Goal: Task Accomplishment & Management: Manage account settings

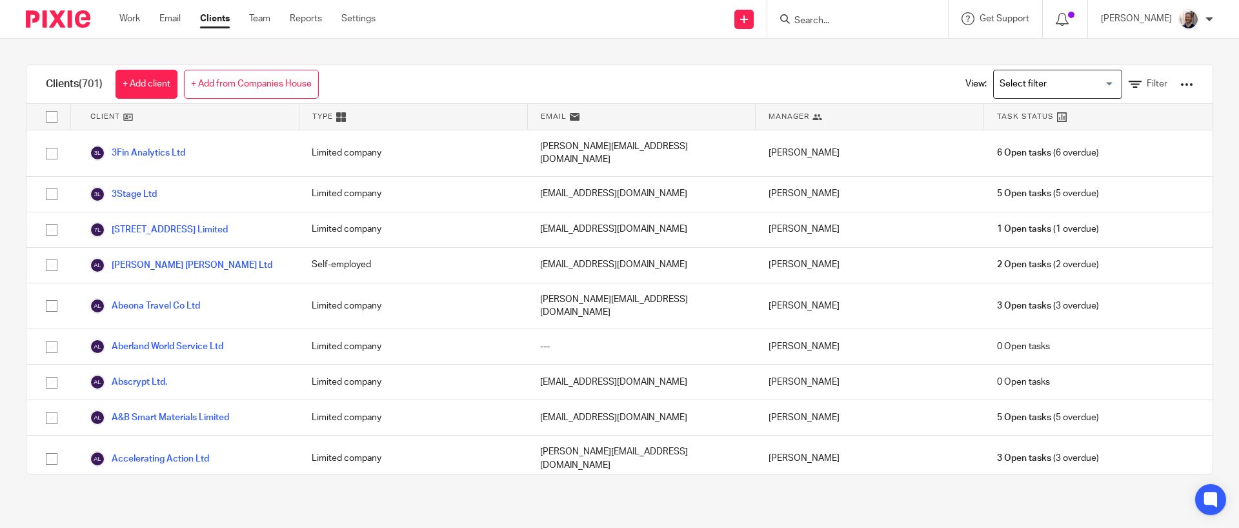
click at [820, 18] on input "Search" at bounding box center [851, 21] width 116 height 12
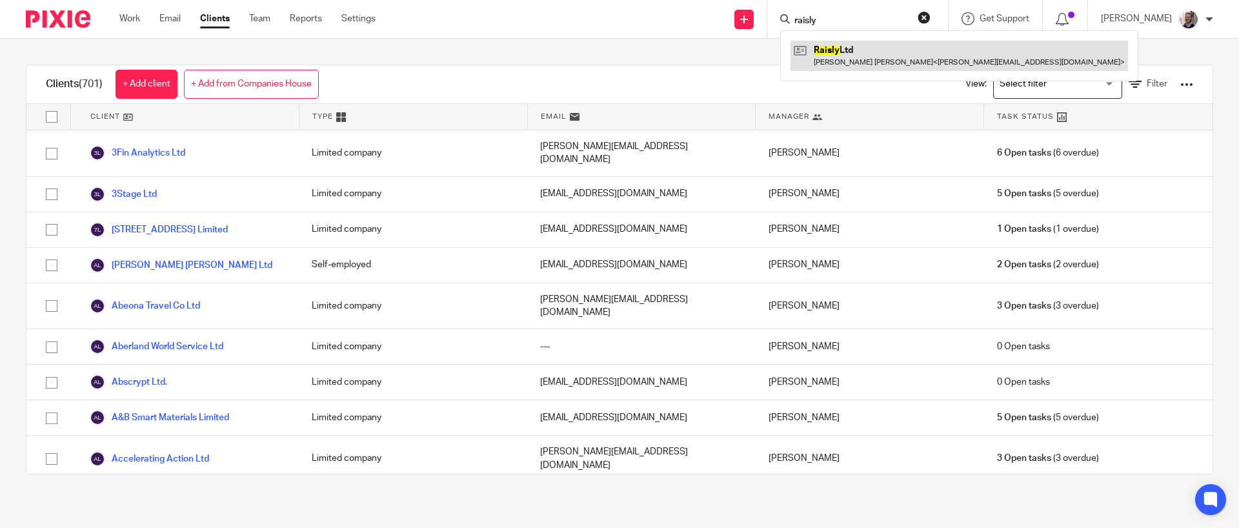
type input "raisly"
click at [838, 60] on link at bounding box center [958, 56] width 337 height 30
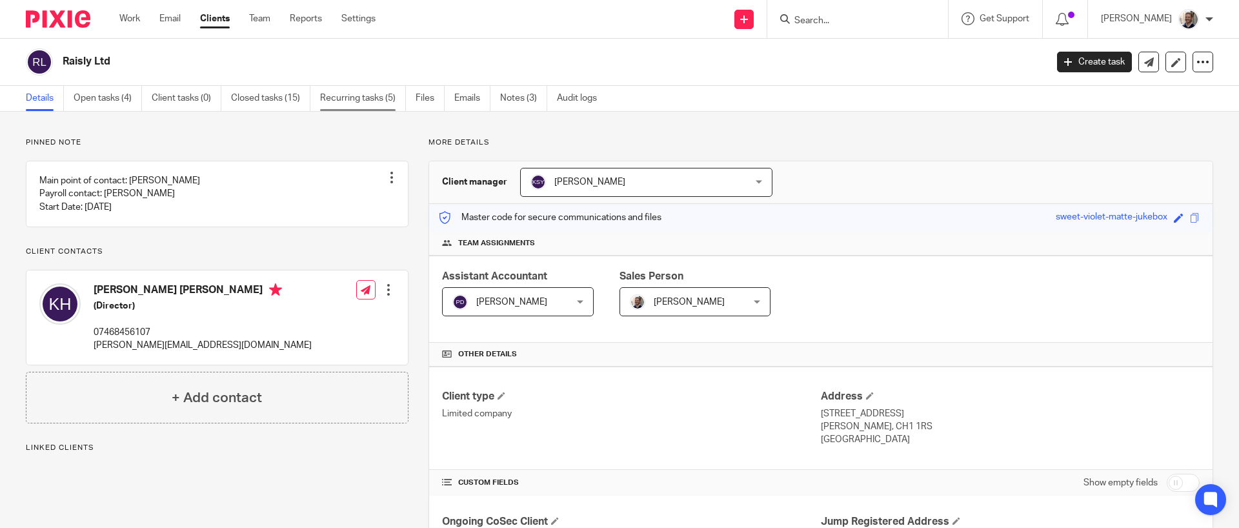
click at [363, 103] on link "Recurring tasks (5)" at bounding box center [363, 98] width 86 height 25
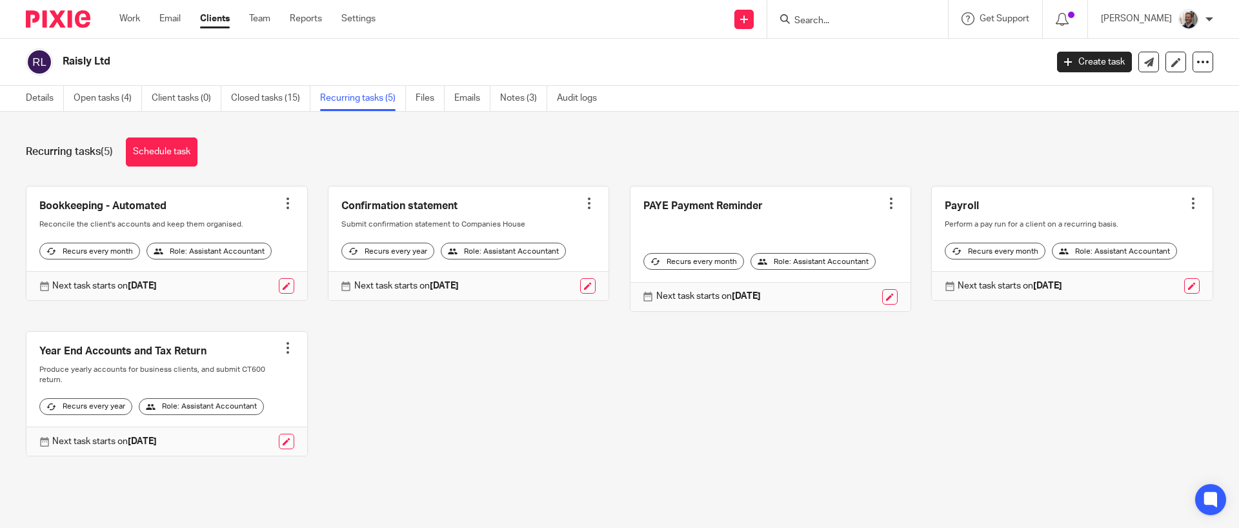
click at [284, 201] on div at bounding box center [287, 203] width 13 height 13
click at [251, 287] on span "Cancel schedule" at bounding box center [235, 285] width 68 height 9
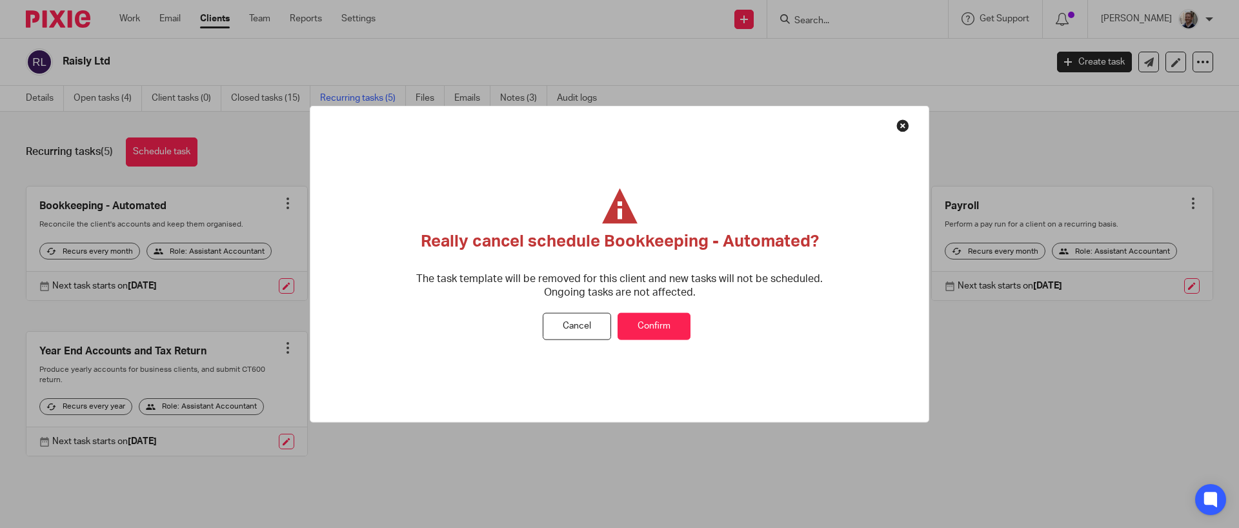
click at [623, 316] on button "Confirm" at bounding box center [654, 326] width 73 height 28
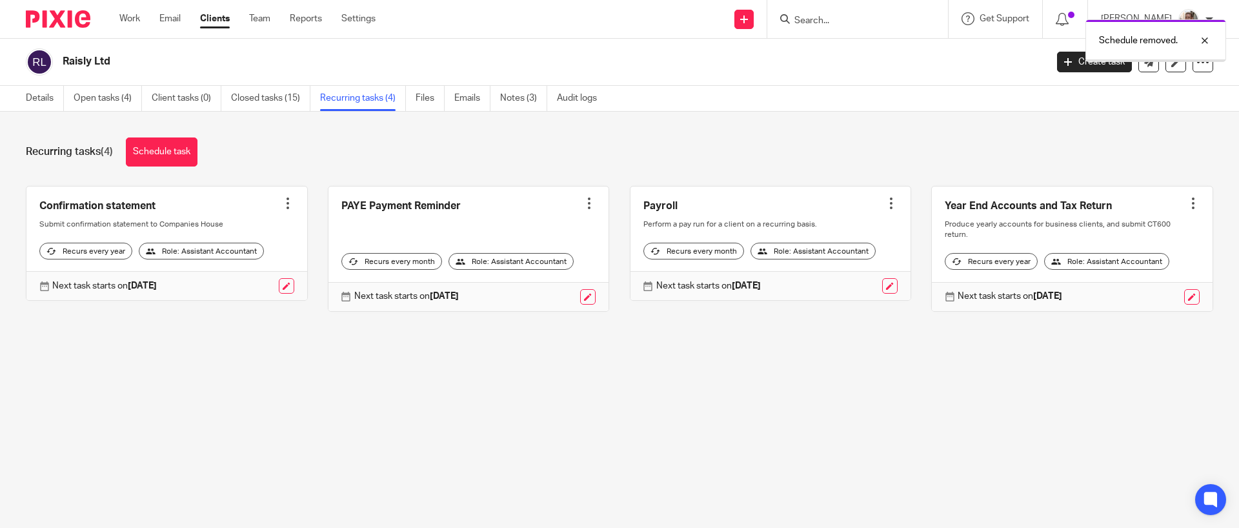
click at [282, 203] on div at bounding box center [287, 203] width 13 height 13
click at [266, 288] on span "Cancel schedule" at bounding box center [235, 285] width 68 height 9
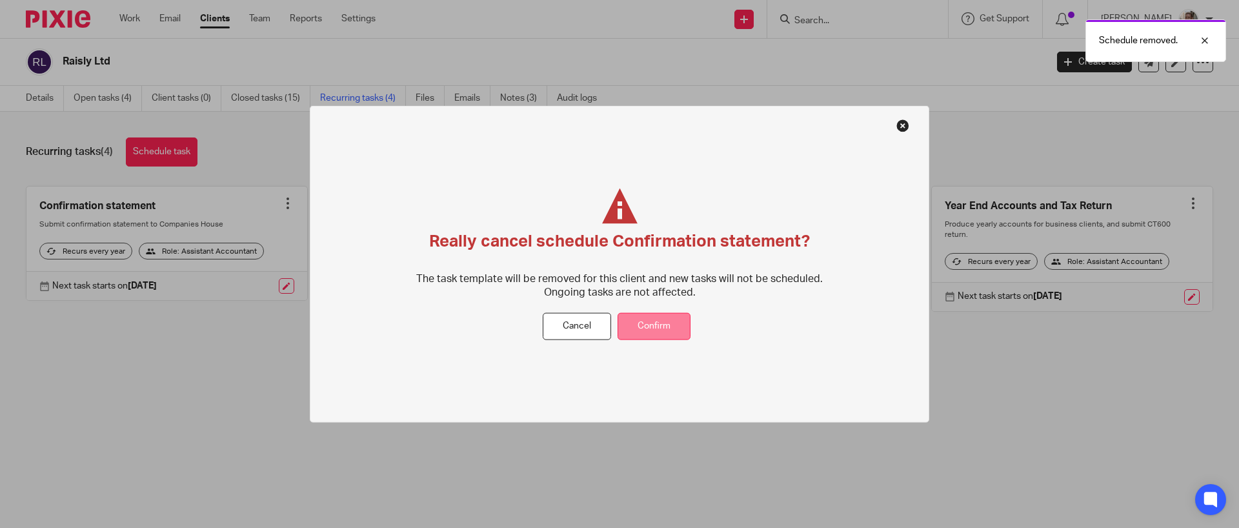
click at [658, 326] on button "Confirm" at bounding box center [654, 326] width 73 height 28
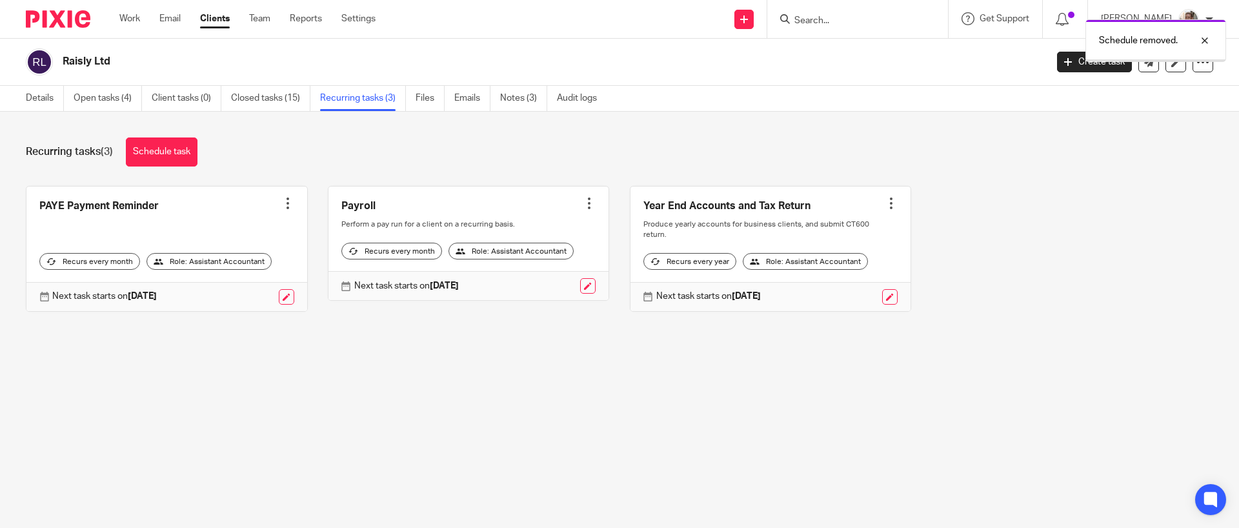
click at [282, 205] on div at bounding box center [287, 203] width 13 height 13
click at [265, 288] on span "Cancel schedule" at bounding box center [235, 285] width 68 height 9
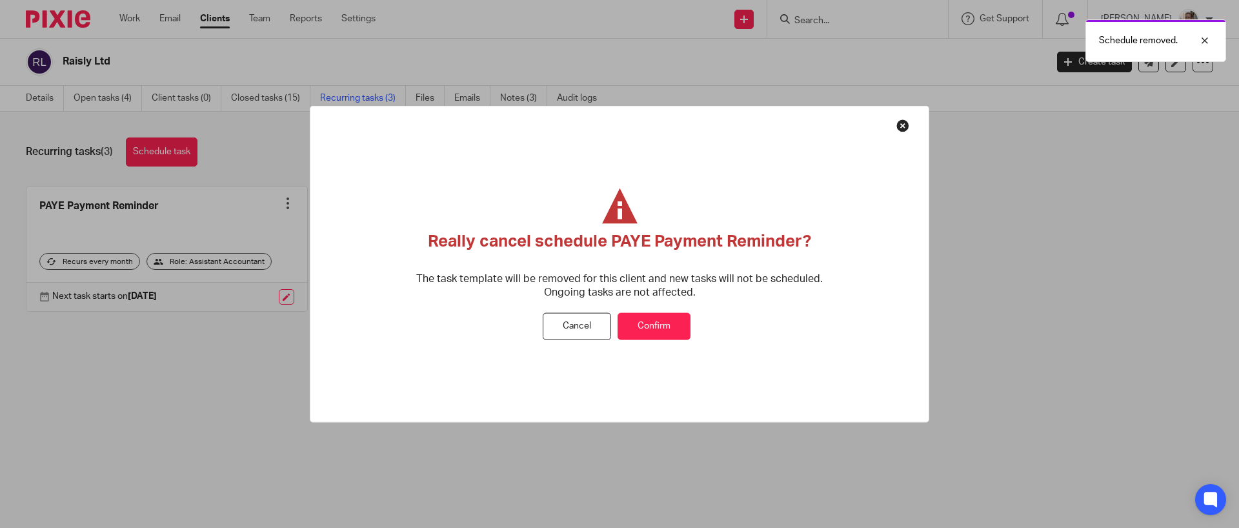
drag, startPoint x: 649, startPoint y: 325, endPoint x: 617, endPoint y: 327, distance: 32.3
click at [649, 325] on button "Confirm" at bounding box center [654, 326] width 73 height 28
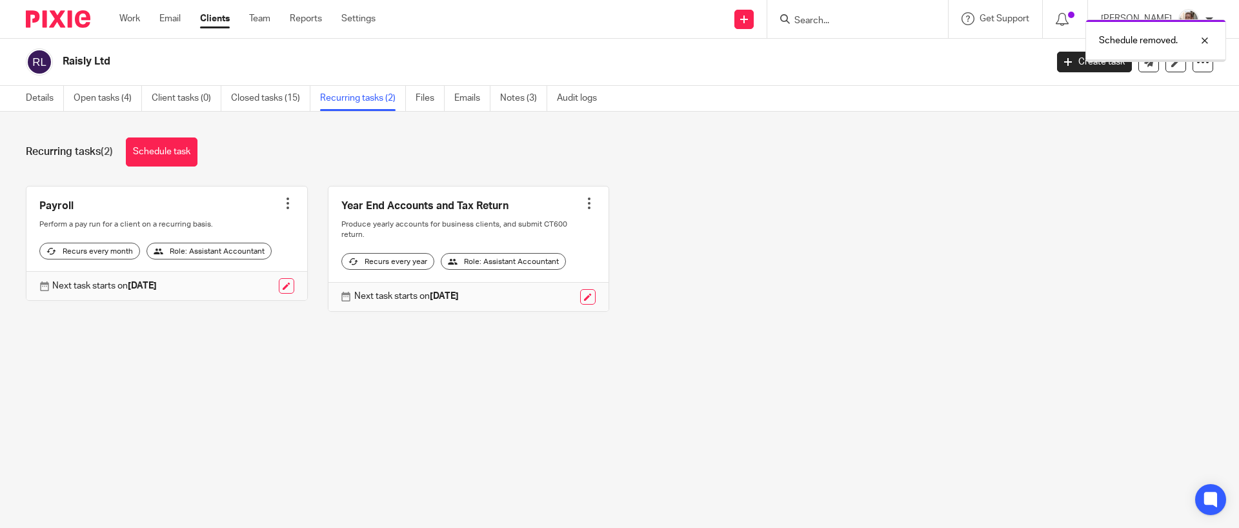
drag, startPoint x: 0, startPoint y: 0, endPoint x: 284, endPoint y: 204, distance: 349.6
click at [284, 203] on div at bounding box center [287, 203] width 13 height 13
click at [256, 284] on span "Cancel schedule" at bounding box center [235, 285] width 68 height 9
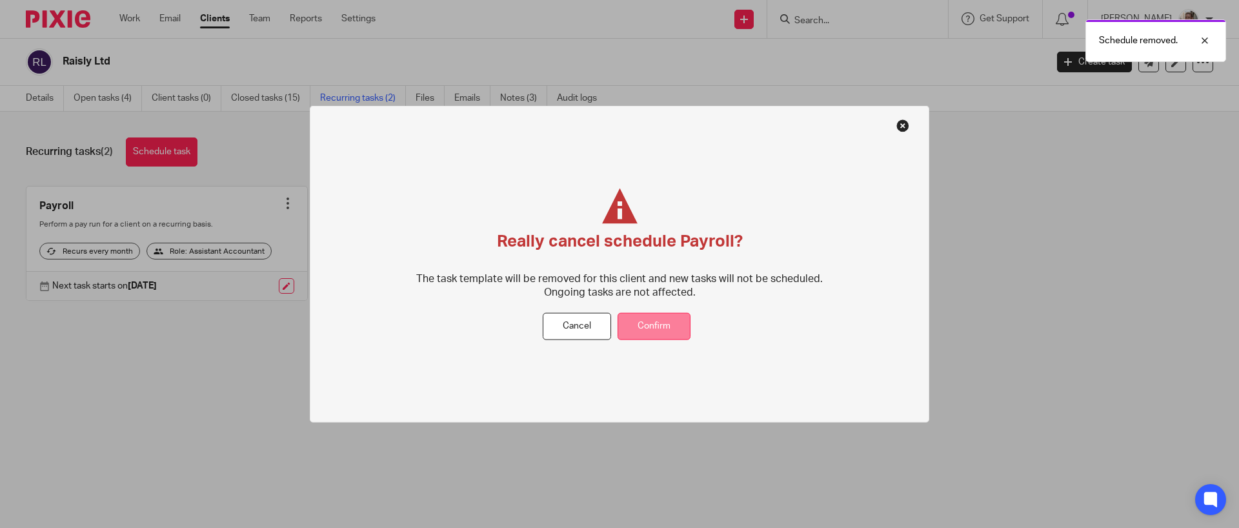
click at [677, 328] on button "Confirm" at bounding box center [654, 326] width 73 height 28
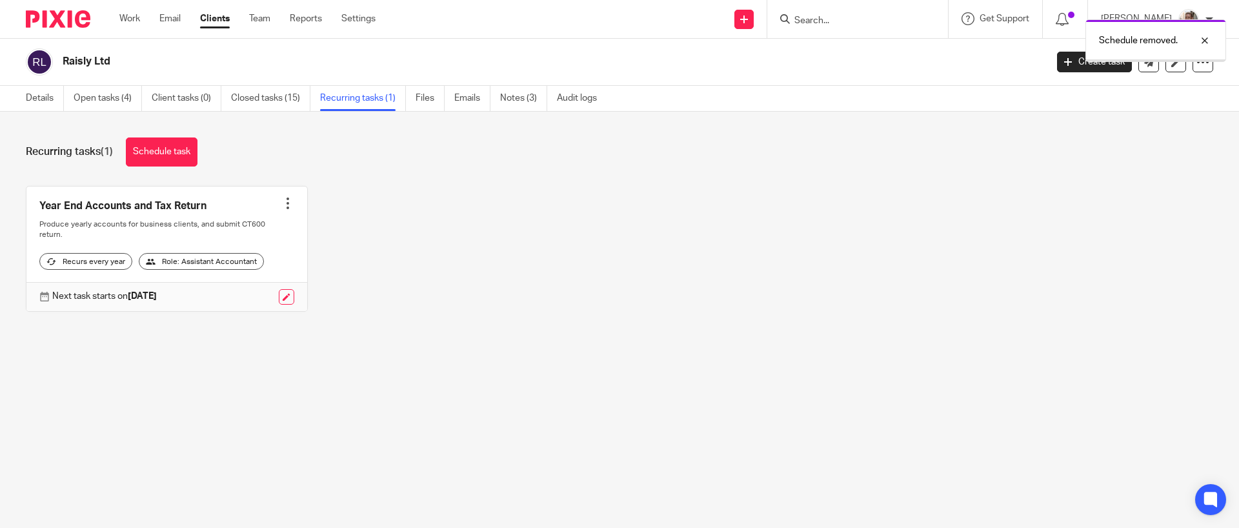
click at [283, 201] on div at bounding box center [287, 203] width 13 height 13
click at [245, 285] on span "Cancel schedule" at bounding box center [235, 285] width 68 height 9
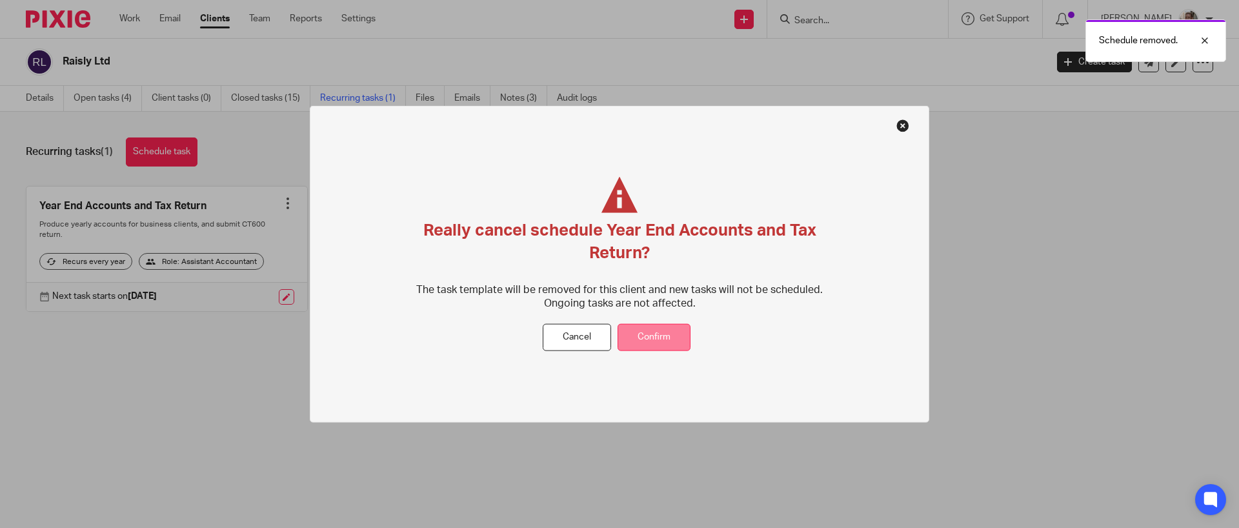
click at [656, 336] on button "Confirm" at bounding box center [654, 337] width 73 height 28
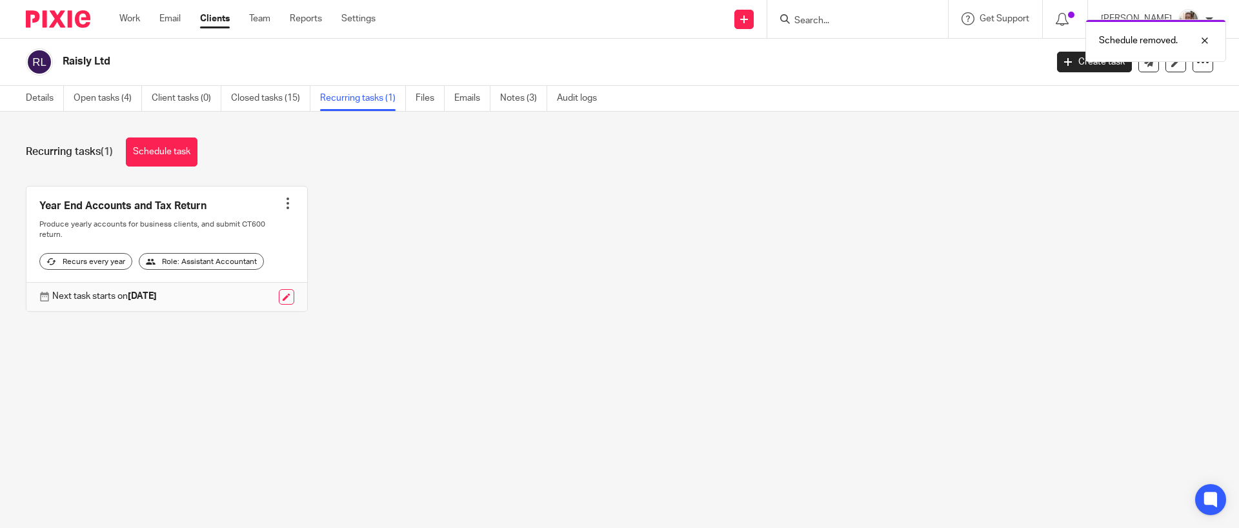
click at [355, 180] on div "Recurring tasks (1) Schedule task Year End Accounts and Tax Return Create task …" at bounding box center [619, 234] width 1239 height 245
drag, startPoint x: 259, startPoint y: 146, endPoint x: 332, endPoint y: 150, distance: 72.4
click at [259, 146] on div "Recurring tasks (1) Schedule task" at bounding box center [619, 151] width 1187 height 29
click at [384, 150] on div "Recurring tasks (1) Schedule task" at bounding box center [619, 151] width 1187 height 29
click at [261, 151] on div "Recurring tasks (1) Schedule task" at bounding box center [619, 151] width 1187 height 29
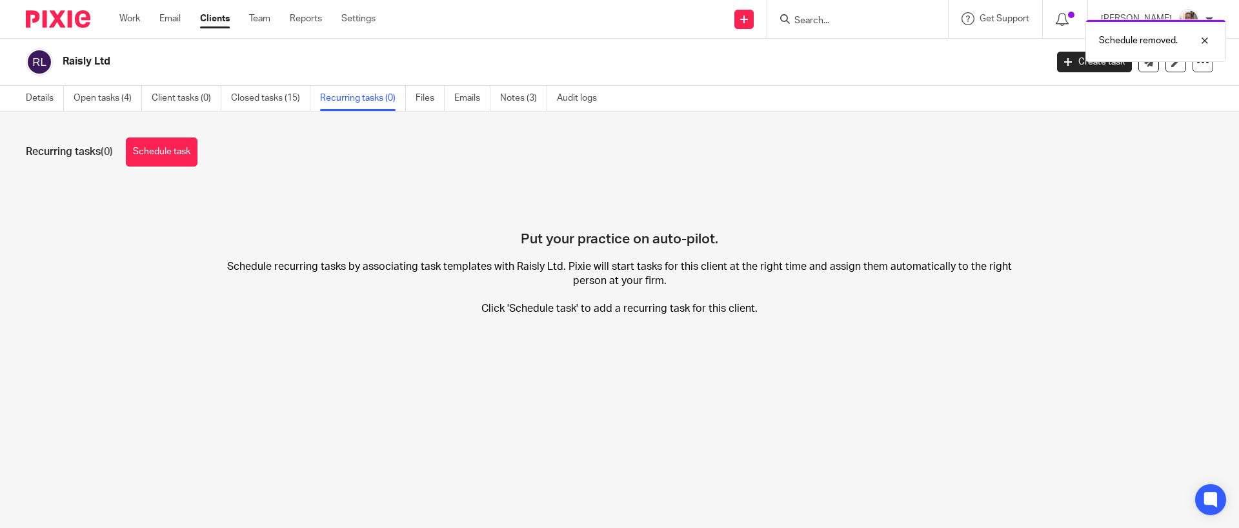
click at [290, 276] on p "Schedule recurring tasks by associating task templates with Raisly Ltd. Pixie w…" at bounding box center [620, 287] width 792 height 55
click at [336, 190] on div "Put your practice on auto-pilot. Schedule recurring tasks by associating task t…" at bounding box center [619, 260] width 1187 height 149
click at [156, 150] on link "Schedule task" at bounding box center [162, 151] width 72 height 29
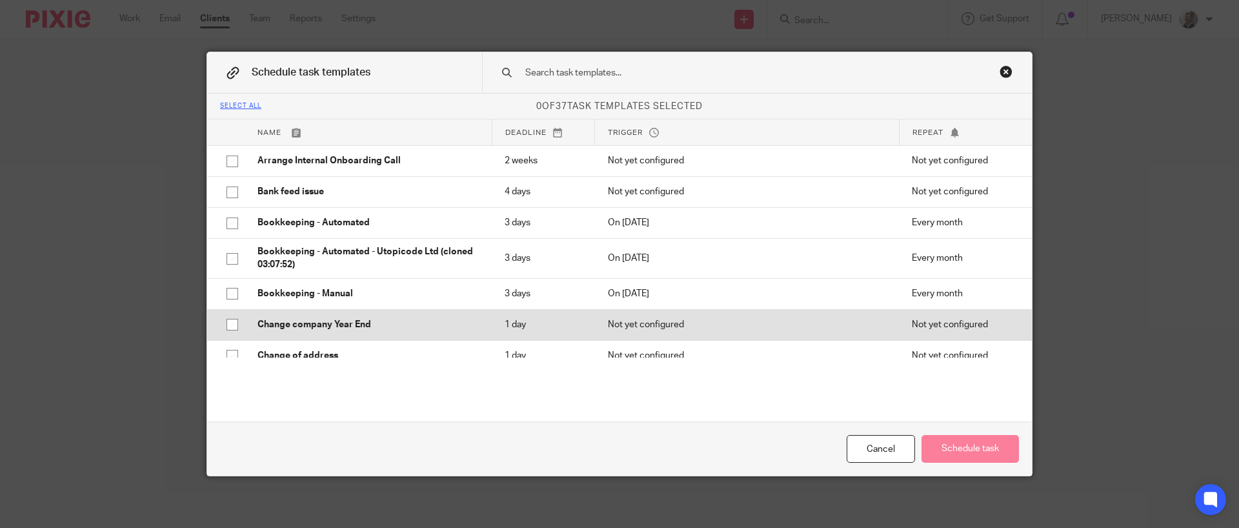
scroll to position [969, 0]
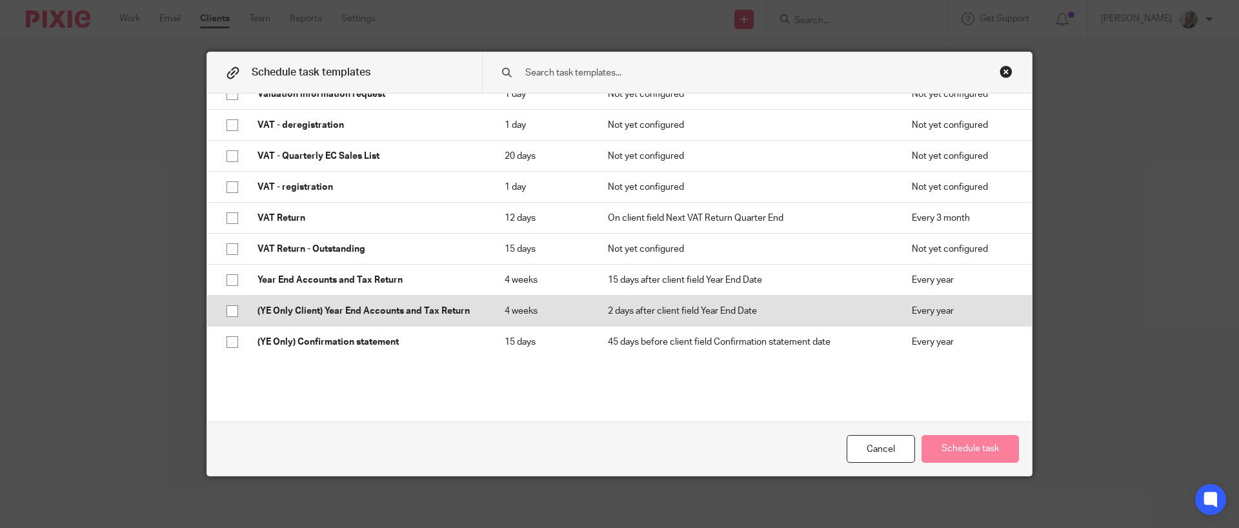
click at [377, 317] on p "(YE Only Client) Year End Accounts and Tax Return" at bounding box center [367, 311] width 221 height 13
checkbox input "true"
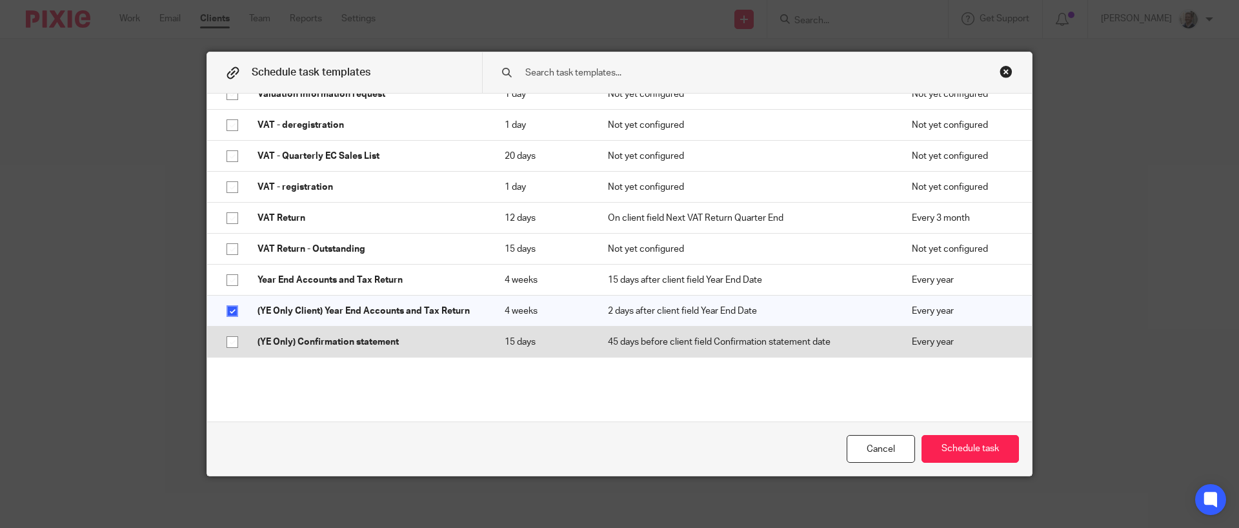
click at [385, 343] on p "(YE Only) Confirmation statement" at bounding box center [367, 342] width 221 height 13
checkbox input "true"
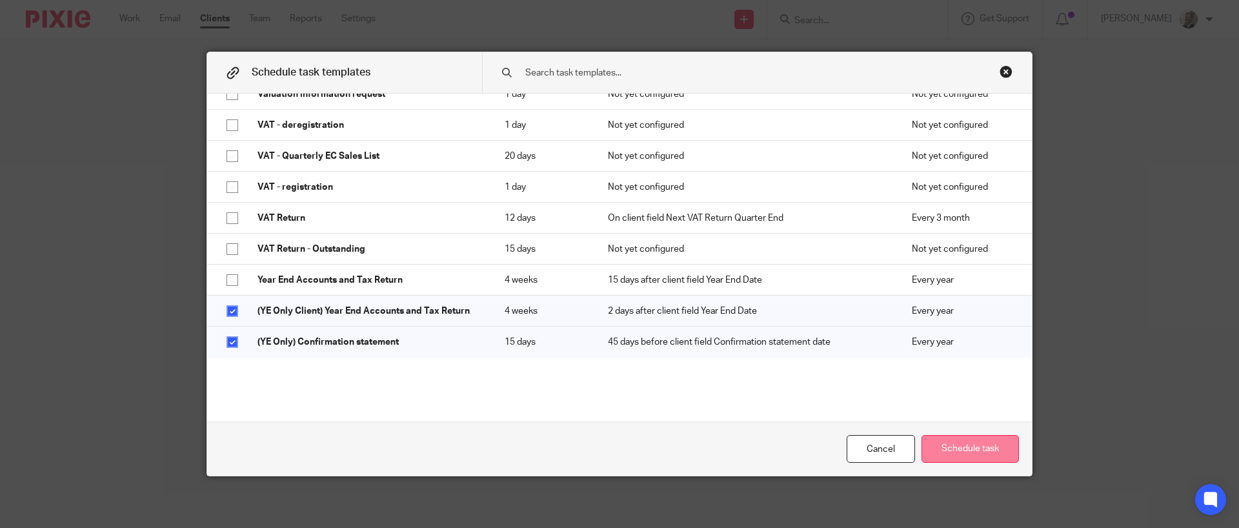
drag, startPoint x: 996, startPoint y: 461, endPoint x: 980, endPoint y: 450, distance: 19.9
click at [996, 461] on button "Schedule task" at bounding box center [969, 449] width 97 height 28
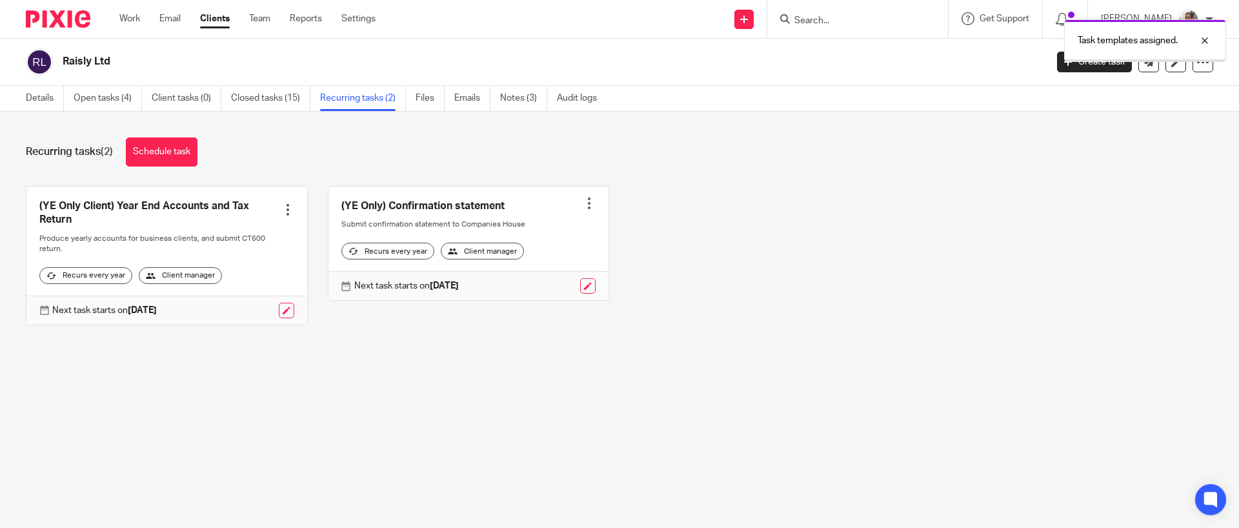
drag, startPoint x: 558, startPoint y: 431, endPoint x: 527, endPoint y: 347, distance: 89.6
click at [558, 431] on main "Raisly Ltd Create task Update from Companies House Export data Merge Archive cl…" at bounding box center [619, 264] width 1239 height 528
drag, startPoint x: 285, startPoint y: 143, endPoint x: 250, endPoint y: 117, distance: 43.4
click at [285, 143] on div "Recurring tasks (2) Schedule task" at bounding box center [619, 151] width 1187 height 29
click at [106, 99] on link "Open tasks (4)" at bounding box center [108, 98] width 68 height 25
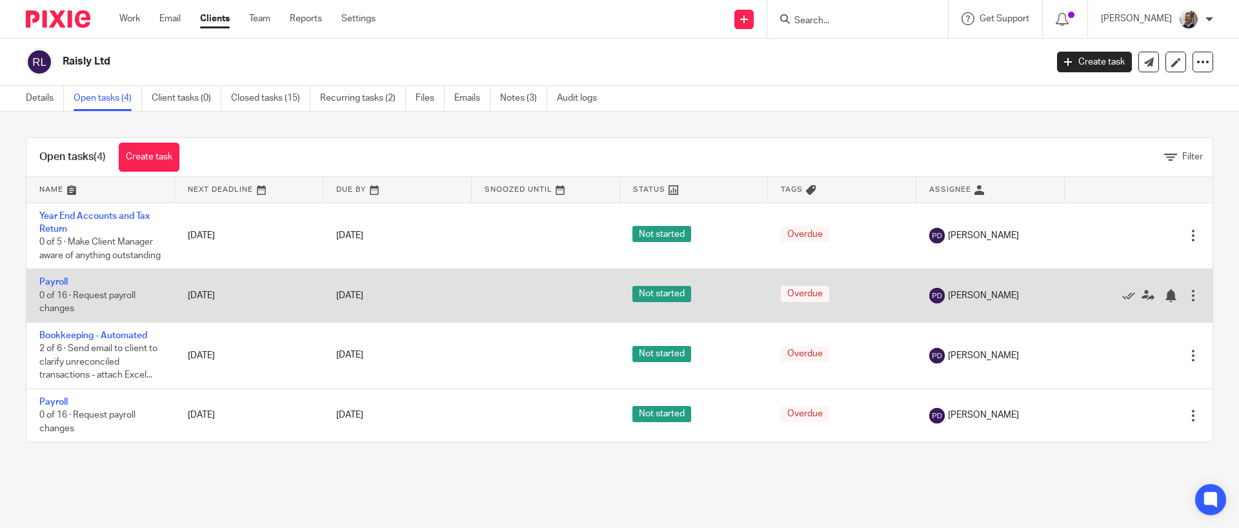
click at [1187, 302] on div at bounding box center [1193, 295] width 13 height 13
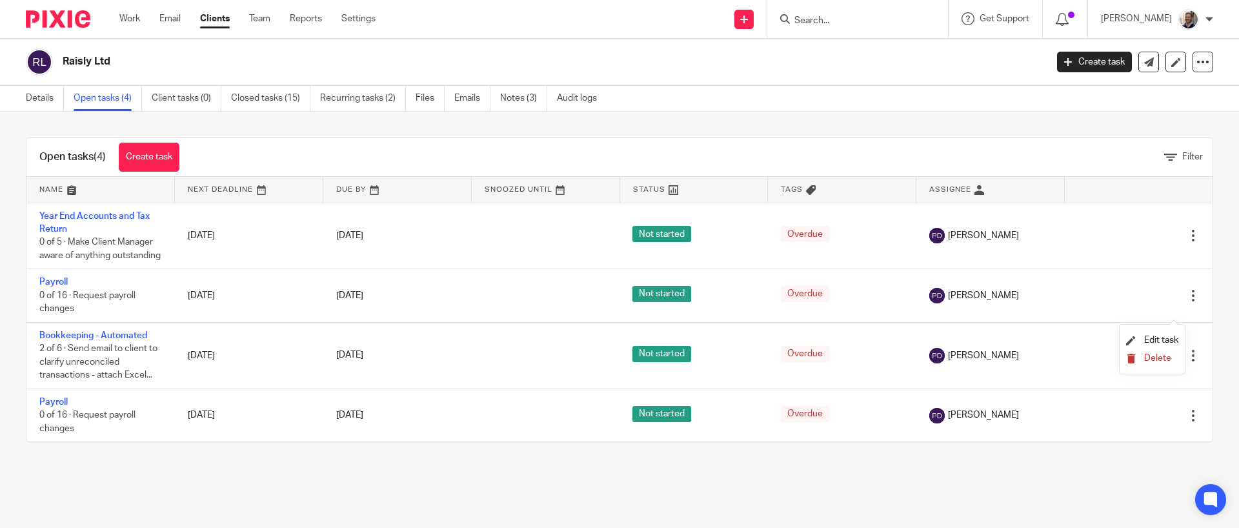
click at [1169, 359] on span "Delete" at bounding box center [1157, 358] width 27 height 9
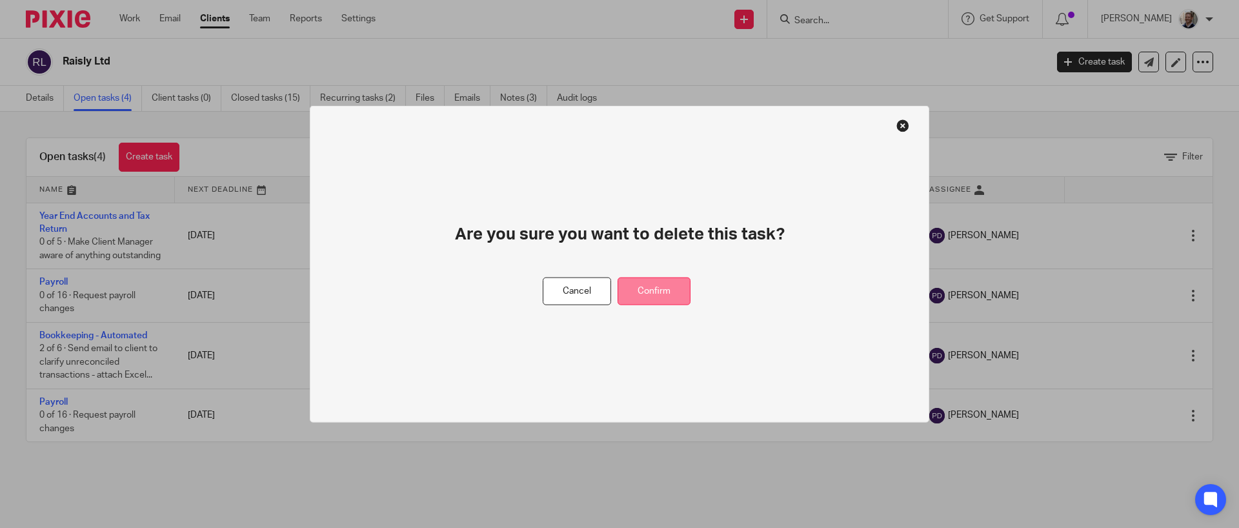
click at [659, 288] on button "Confirm" at bounding box center [654, 291] width 73 height 28
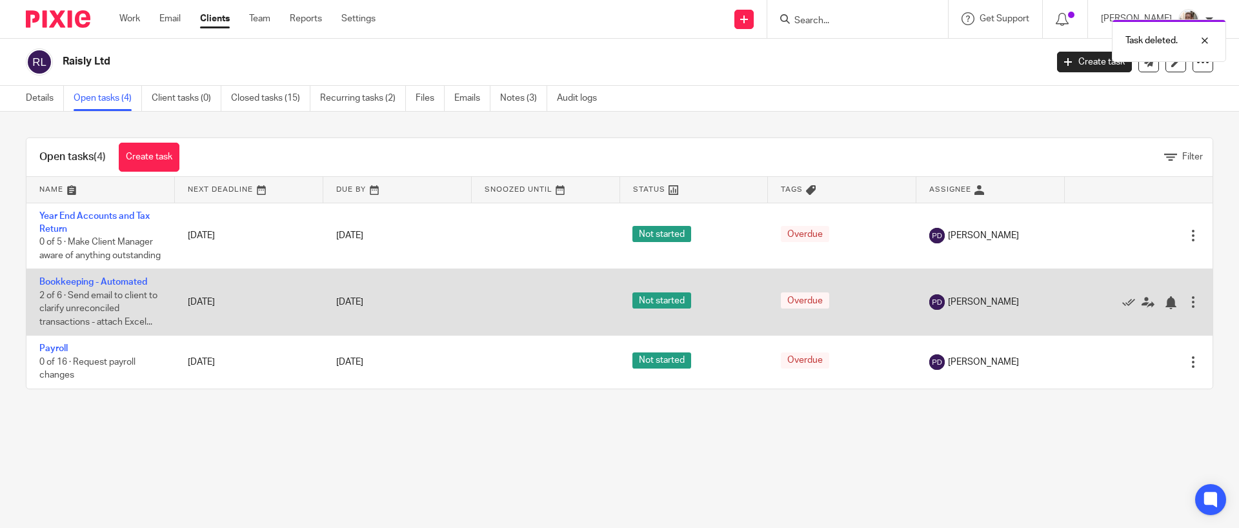
click at [1187, 308] on div at bounding box center [1193, 302] width 13 height 13
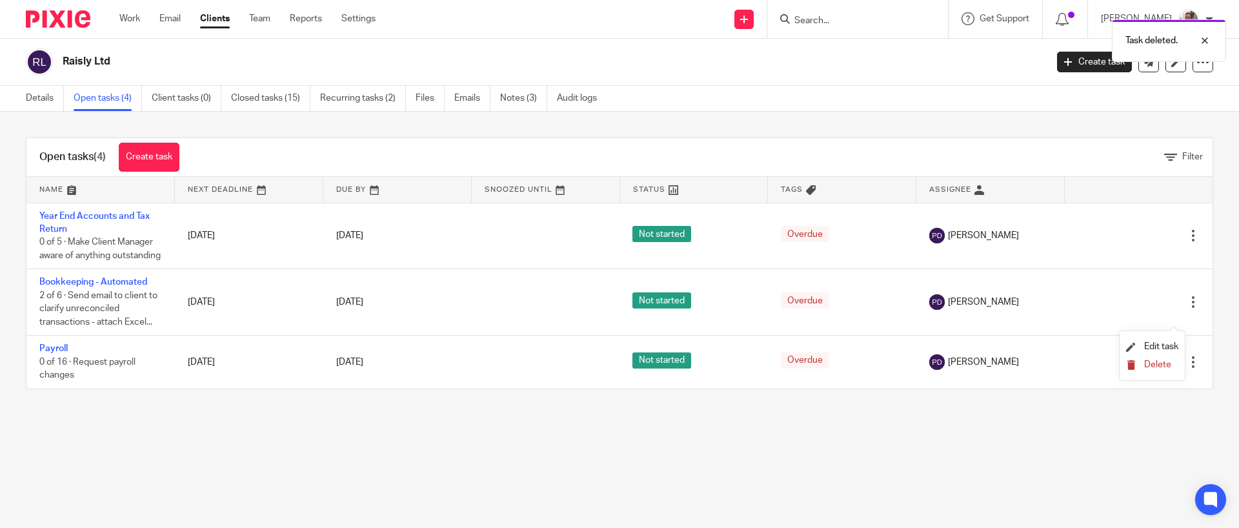
click at [1162, 367] on span "Delete" at bounding box center [1157, 364] width 27 height 9
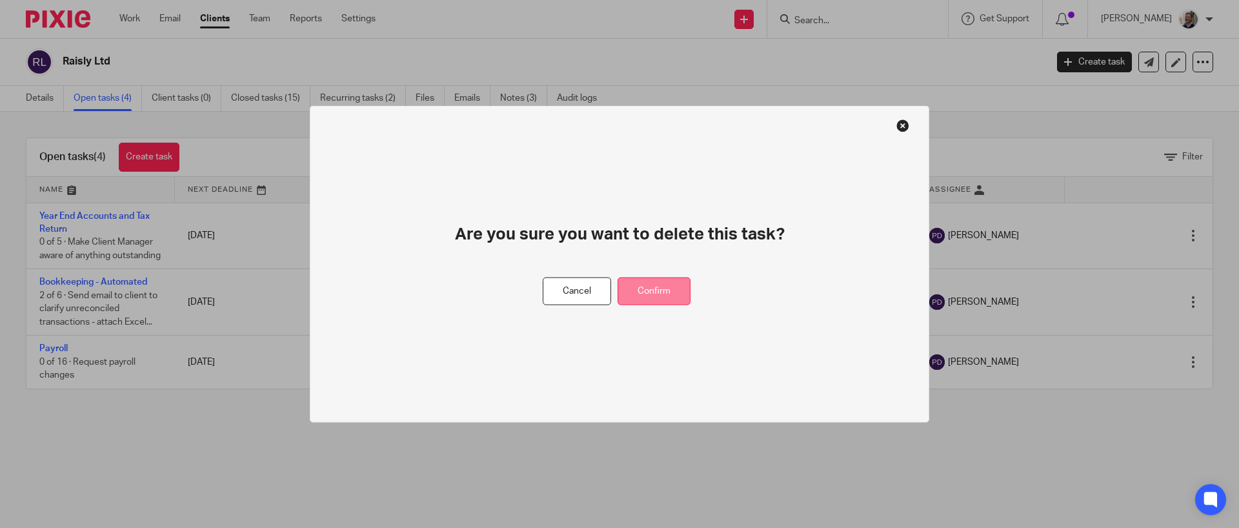
click at [667, 296] on button "Confirm" at bounding box center [654, 291] width 73 height 28
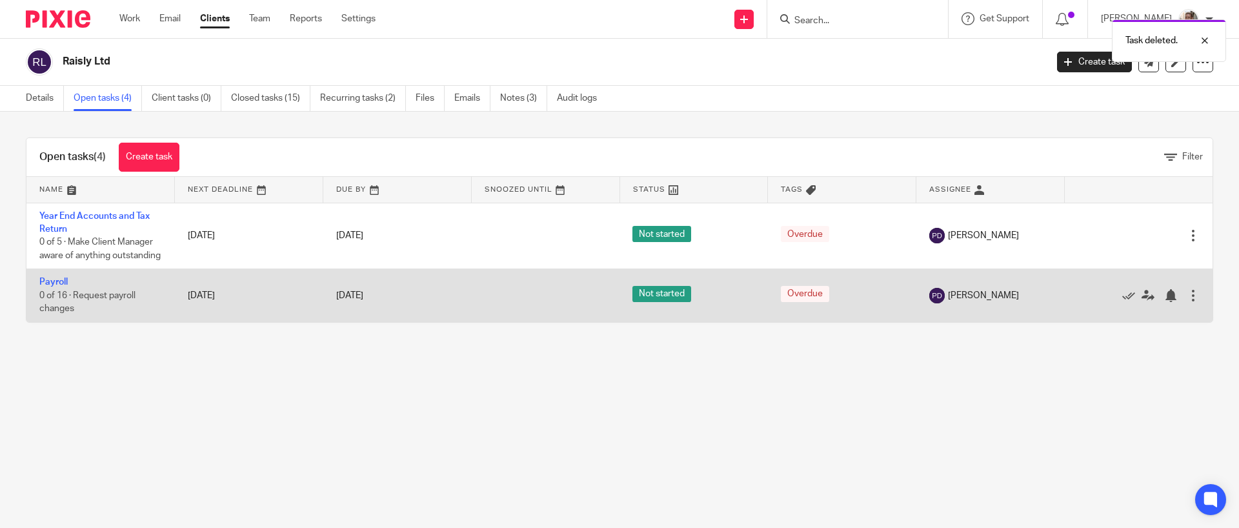
click at [1187, 302] on div at bounding box center [1193, 295] width 13 height 13
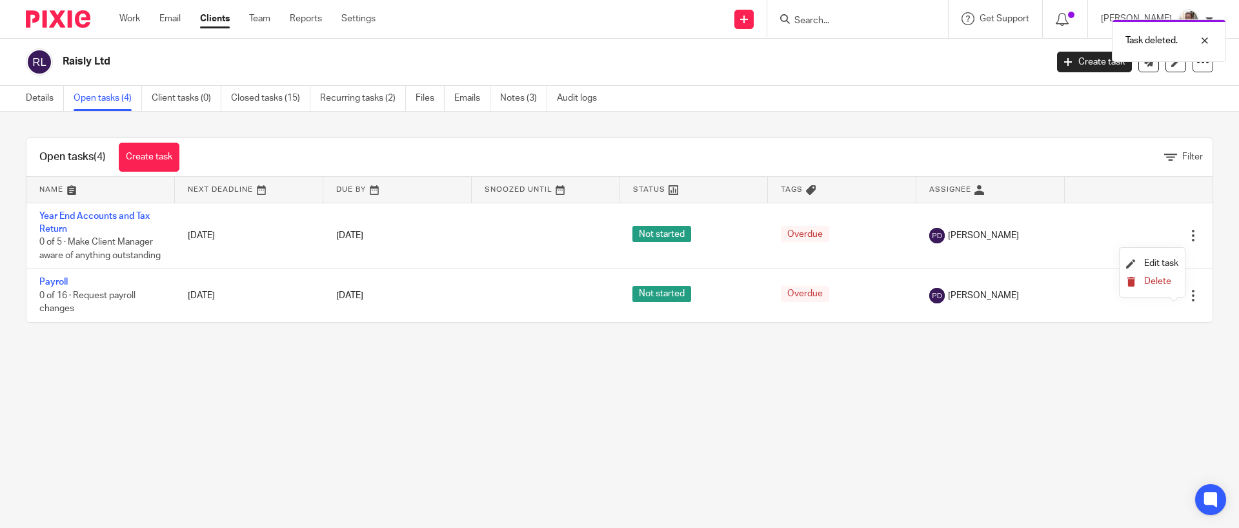
click at [1174, 279] on button "Delete" at bounding box center [1152, 282] width 52 height 10
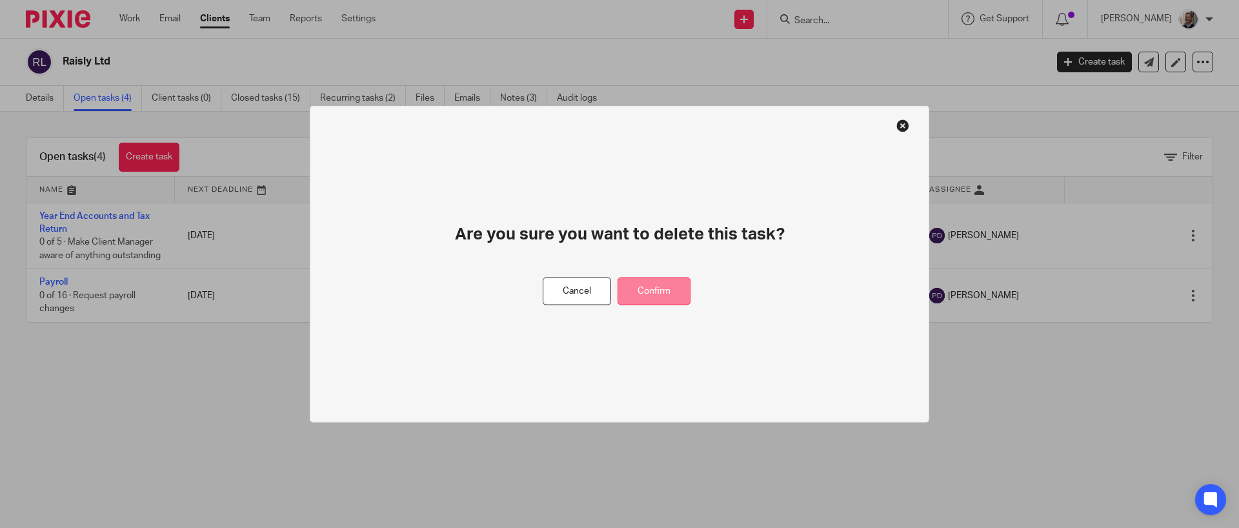
click at [645, 292] on button "Confirm" at bounding box center [654, 291] width 73 height 28
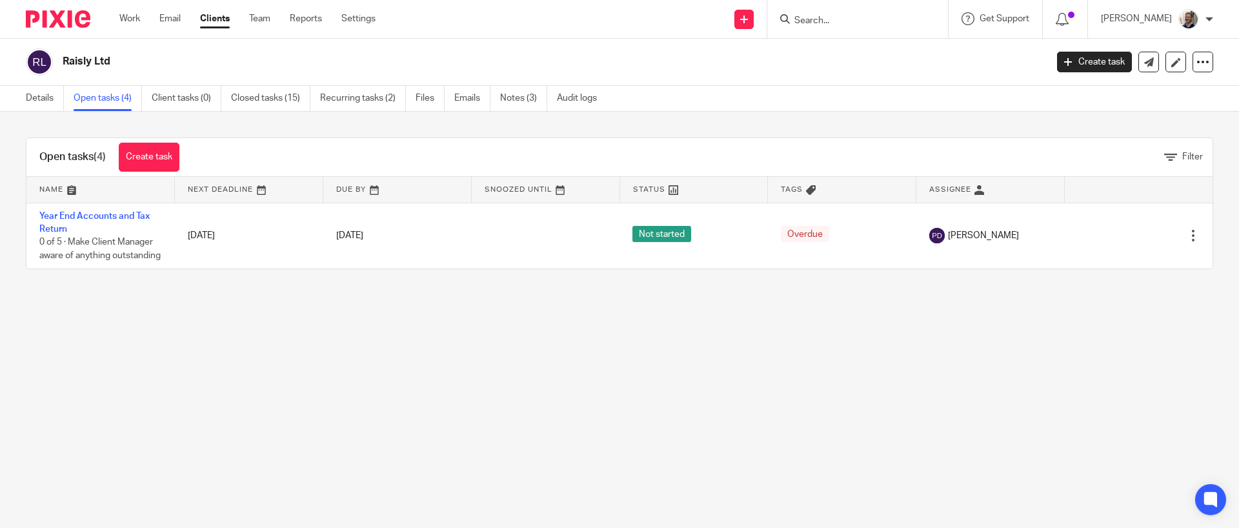
click at [23, 92] on div "Details Open tasks (4) Client tasks (0) Closed tasks (15) Recurring tasks (2) F…" at bounding box center [314, 98] width 629 height 25
click at [38, 100] on link "Details" at bounding box center [45, 98] width 38 height 25
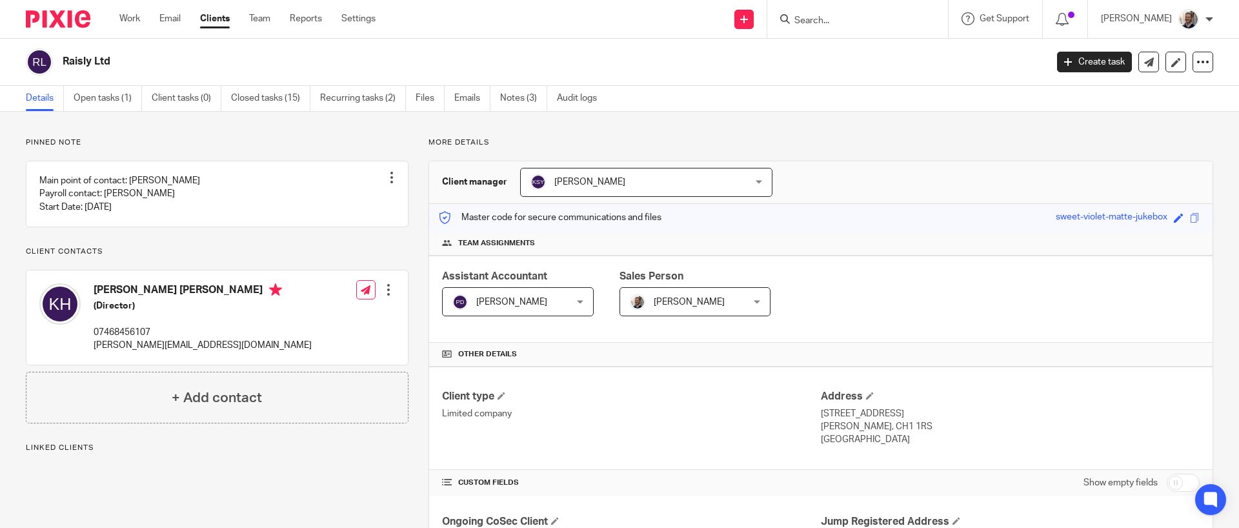
click at [414, 172] on div "More details Client manager [PERSON_NAME] [PERSON_NAME] [PERSON_NAME] A Abinand…" at bounding box center [810, 465] width 805 height 656
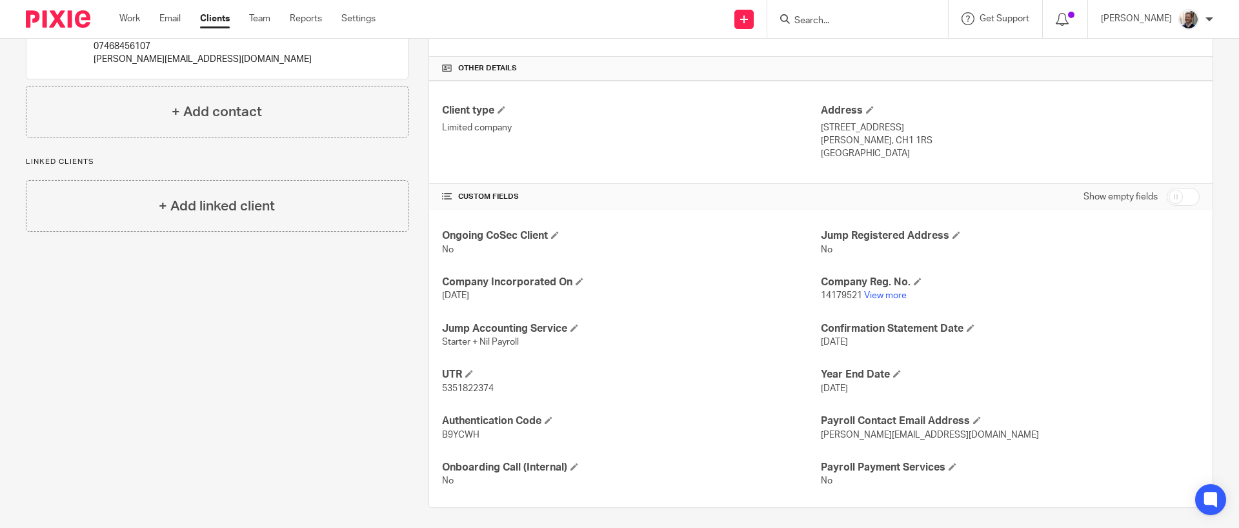
scroll to position [292, 0]
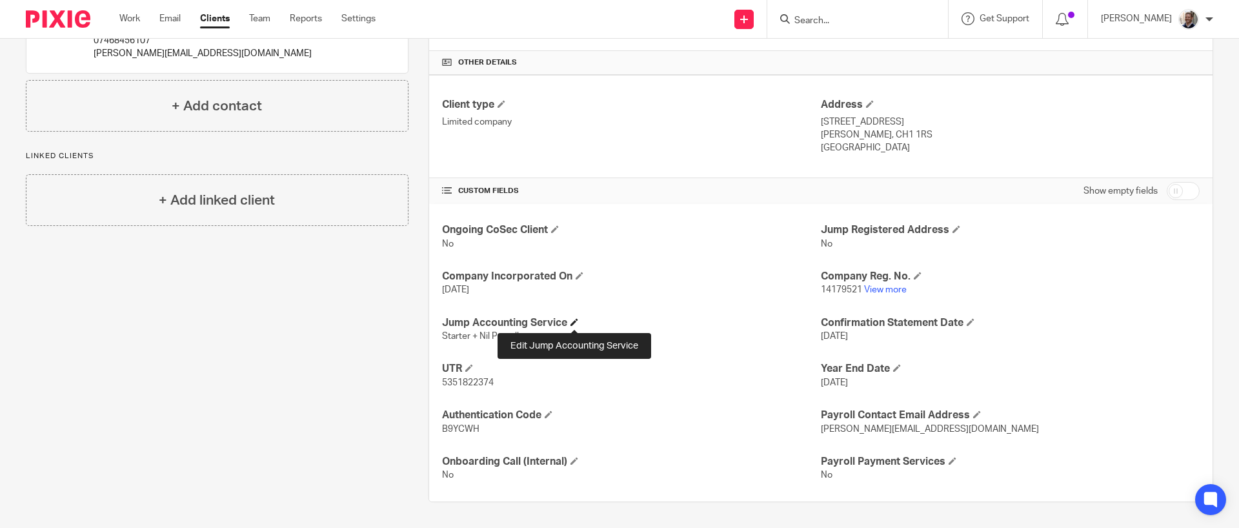
click at [570, 323] on span at bounding box center [574, 322] width 8 height 8
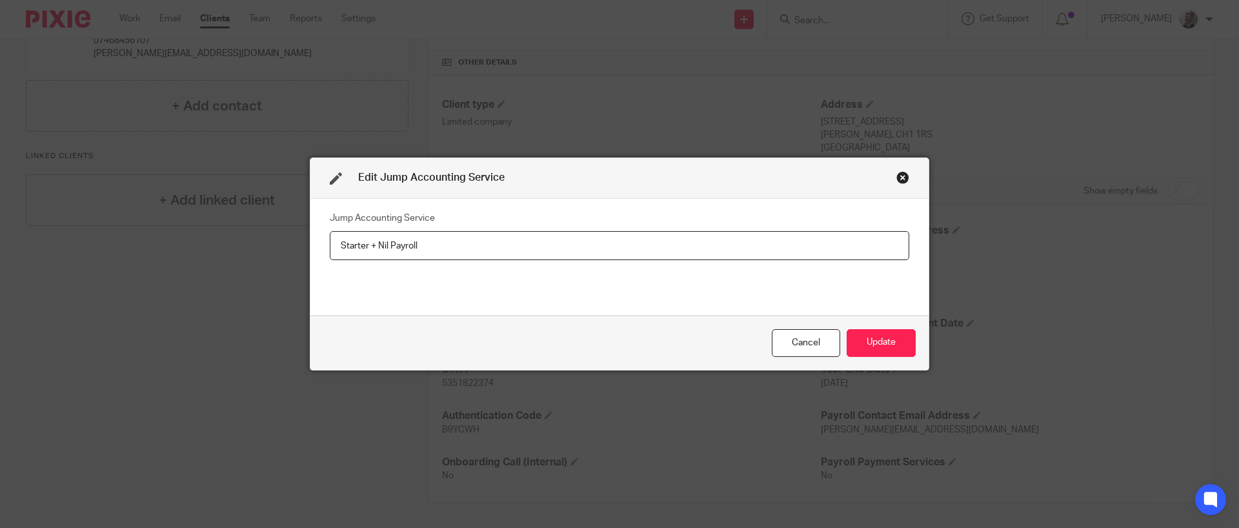
click at [516, 251] on input "Starter + Nil Payroll" at bounding box center [619, 245] width 579 height 29
type input "Year End Accounts Only"
click at [883, 343] on button "Update" at bounding box center [881, 343] width 69 height 28
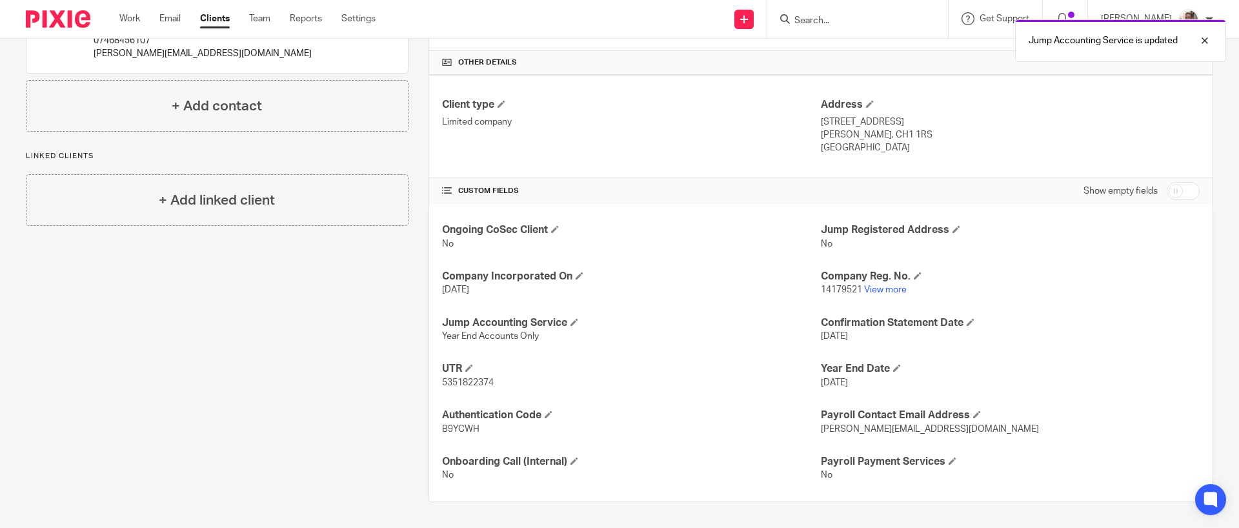
scroll to position [0, 0]
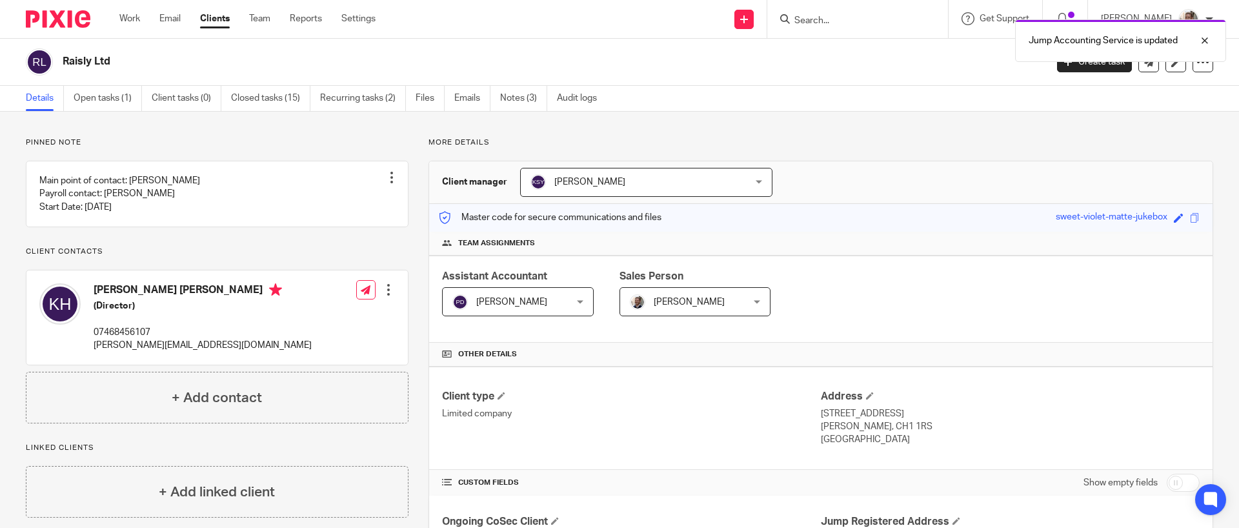
click at [589, 170] on span "[PERSON_NAME]" at bounding box center [627, 181] width 194 height 27
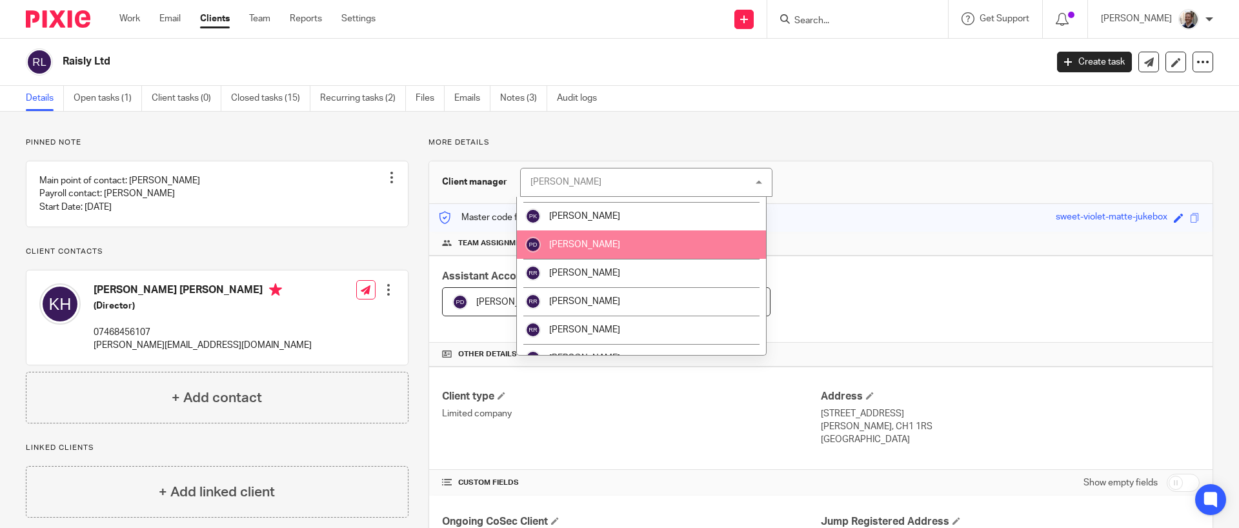
scroll to position [1658, 0]
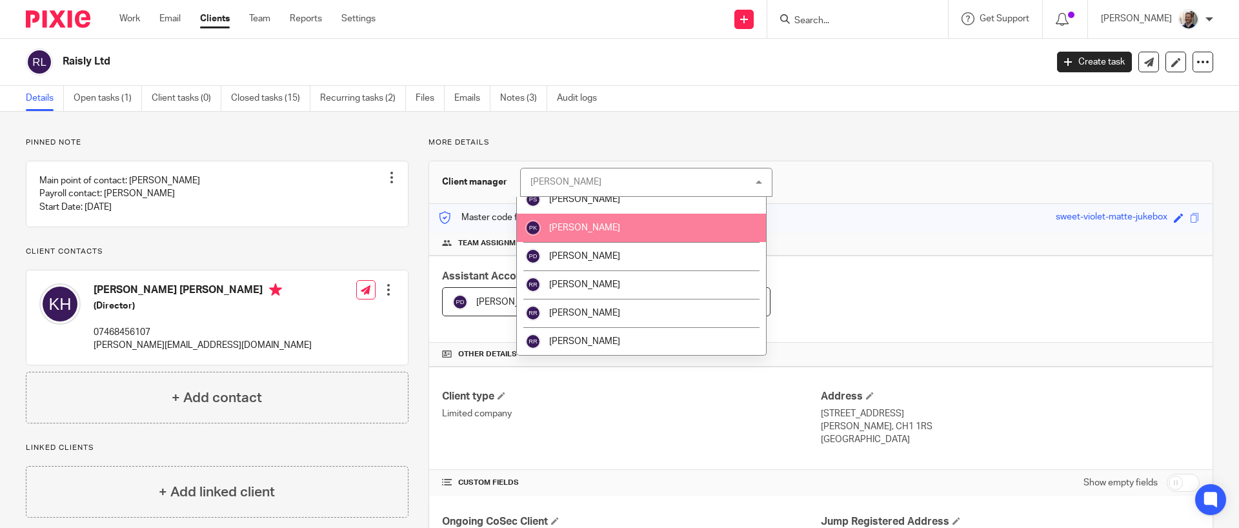
click at [587, 231] on span "[PERSON_NAME]" at bounding box center [584, 227] width 71 height 9
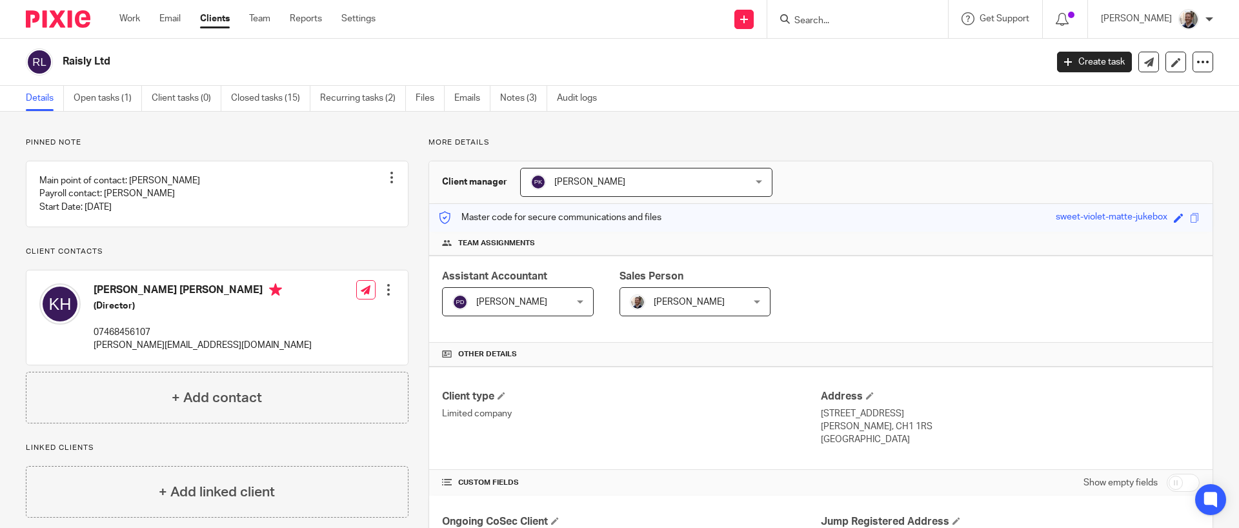
click at [526, 319] on div "Assistant Accountant Priyadharshini Damodharan Priyadharshini Damodharan Not se…" at bounding box center [820, 299] width 783 height 87
click at [526, 305] on span "[PERSON_NAME]" at bounding box center [511, 301] width 71 height 9
click at [521, 296] on span "[PERSON_NAME]" at bounding box center [508, 301] width 112 height 27
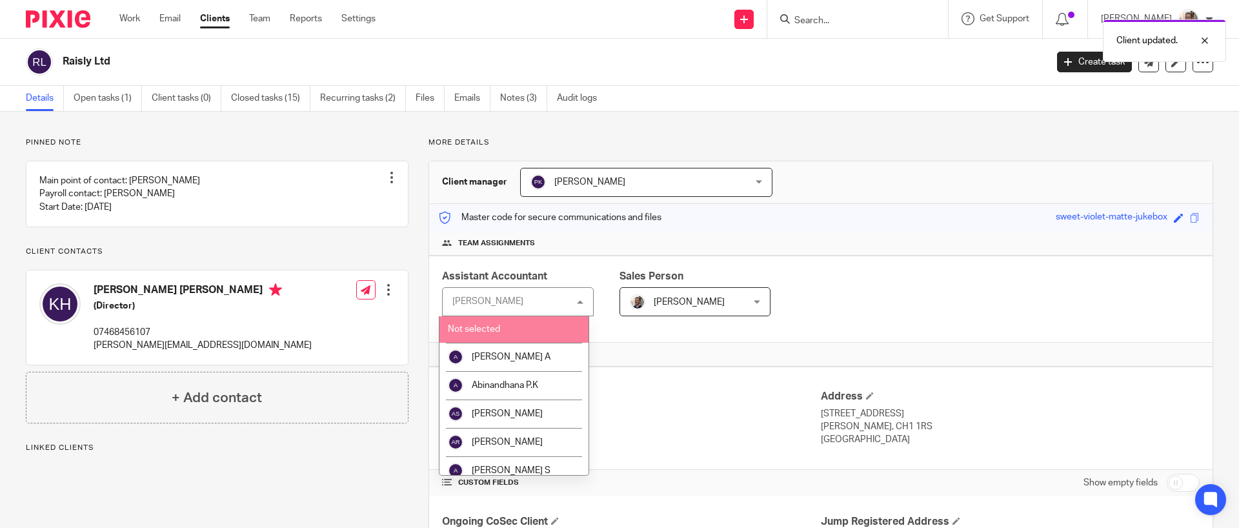
click at [520, 330] on li "Not selected" at bounding box center [513, 329] width 149 height 26
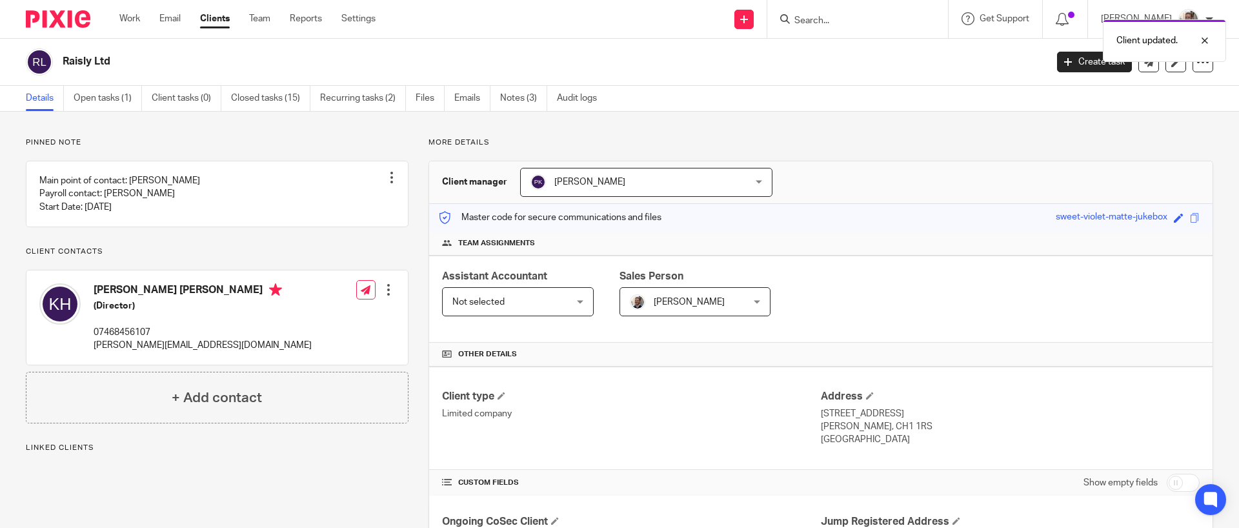
click at [832, 287] on div "Assistant Accountant Not selected Not selected Not selected [PERSON_NAME] A Abi…" at bounding box center [820, 299] width 783 height 87
click at [397, 142] on p "Pinned note" at bounding box center [217, 142] width 383 height 10
click at [256, 130] on div "Pinned note Main point of contact: [PERSON_NAME] Payroll contact: [PERSON_NAME]…" at bounding box center [619, 466] width 1239 height 708
click at [121, 98] on link "Open tasks (1)" at bounding box center [108, 98] width 68 height 25
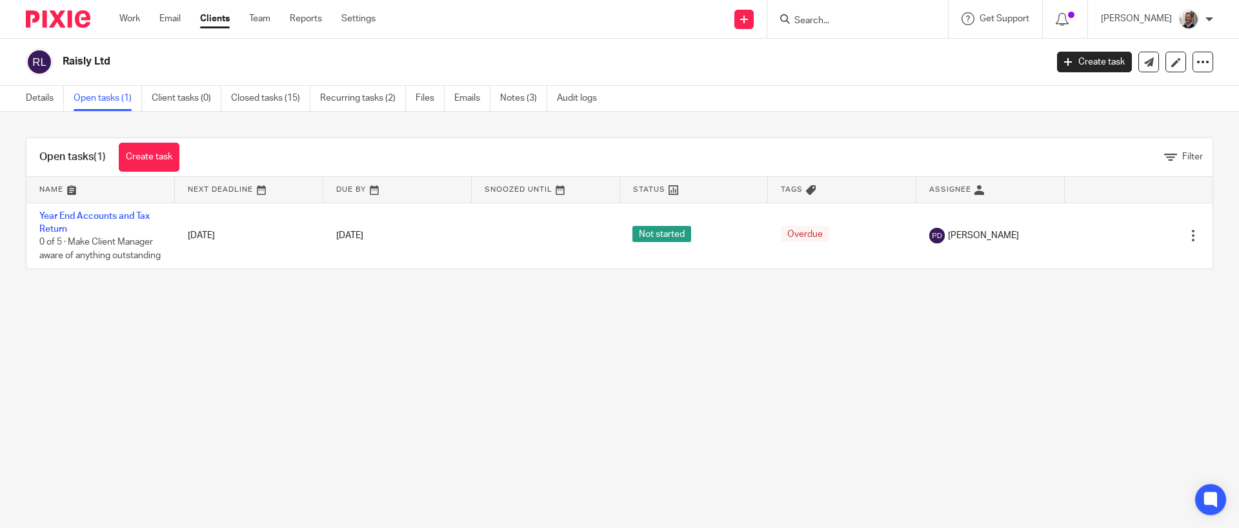
drag, startPoint x: 380, startPoint y: 392, endPoint x: 516, endPoint y: 353, distance: 140.9
click at [380, 392] on main "Raisly Ltd Create task Update from Companies House Export data Merge Archive cl…" at bounding box center [619, 264] width 1239 height 528
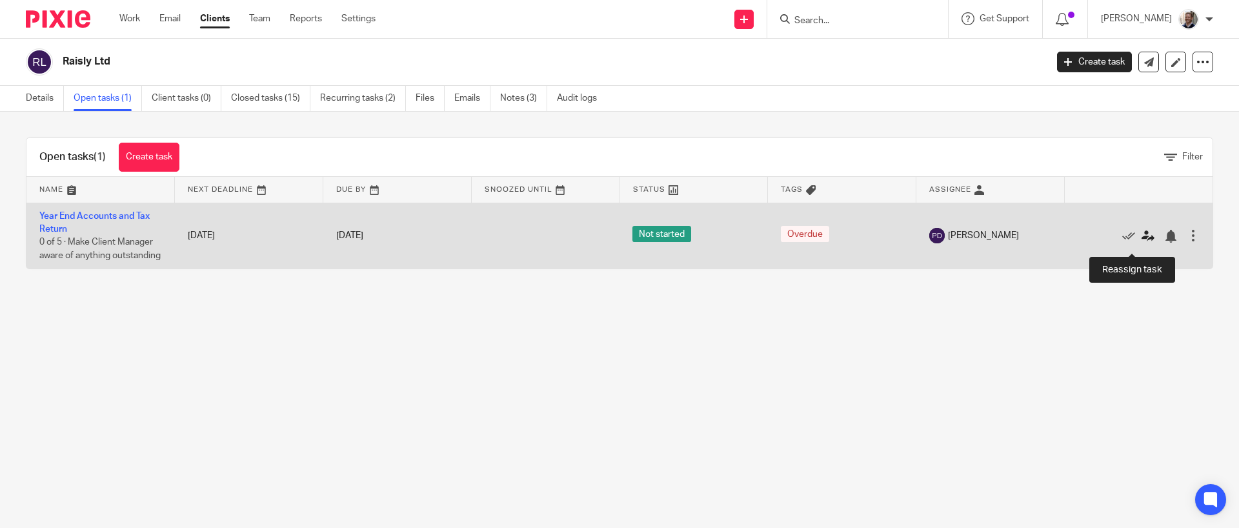
click at [1142, 243] on icon at bounding box center [1148, 236] width 13 height 13
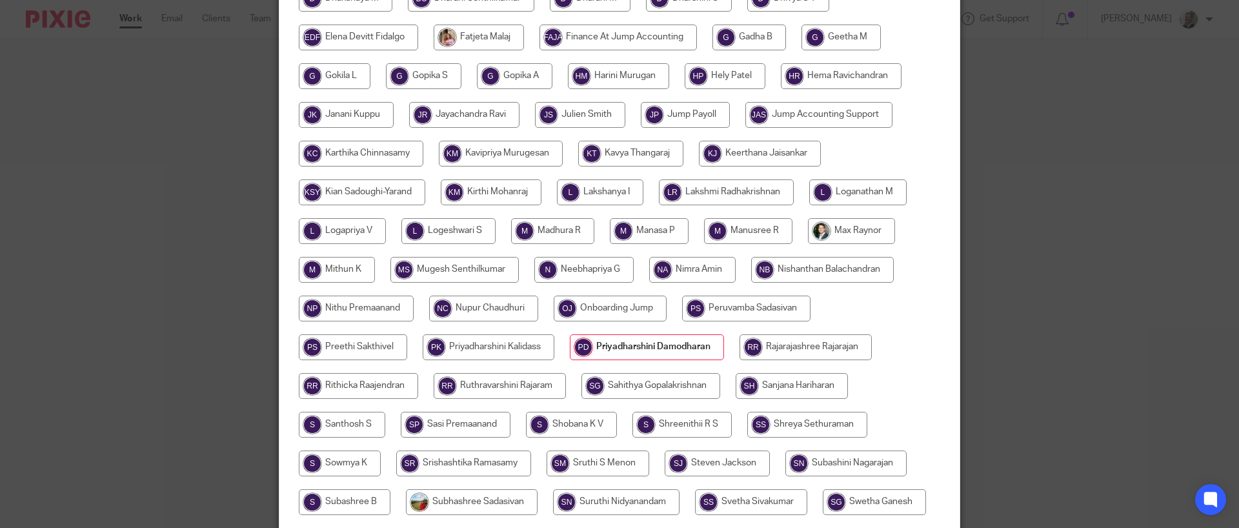
scroll to position [474, 0]
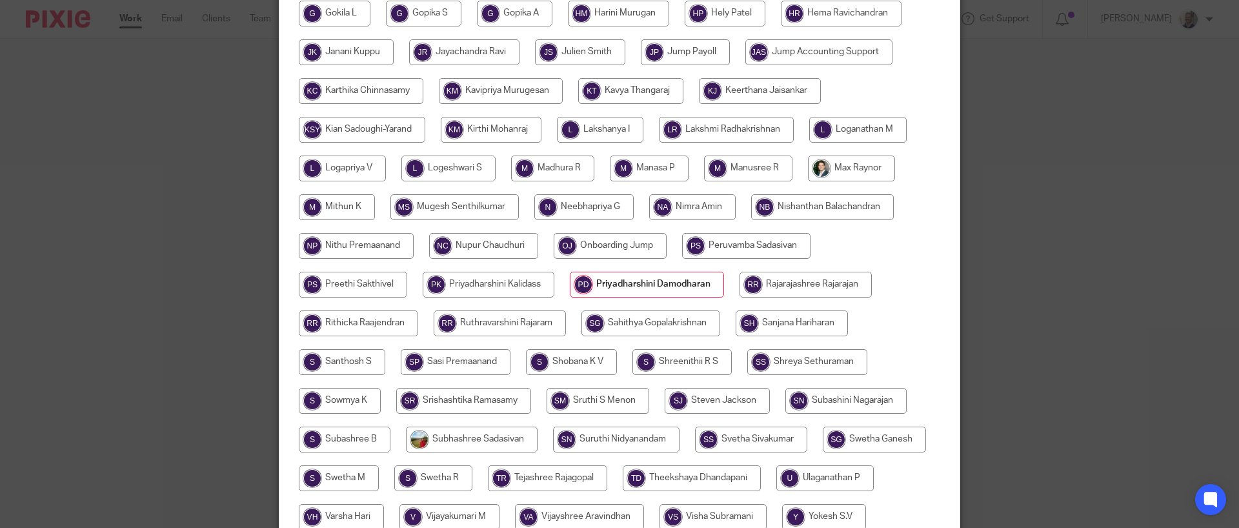
click at [487, 285] on input "radio" at bounding box center [489, 285] width 132 height 26
radio input "true"
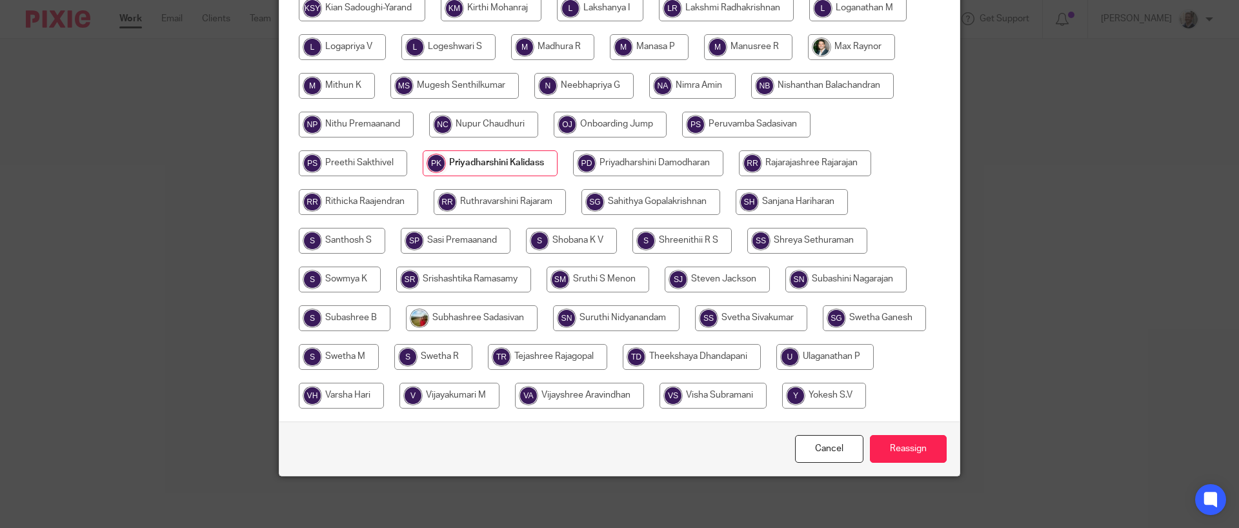
scroll to position [635, 0]
click at [917, 459] on input "Reassign" at bounding box center [908, 449] width 77 height 28
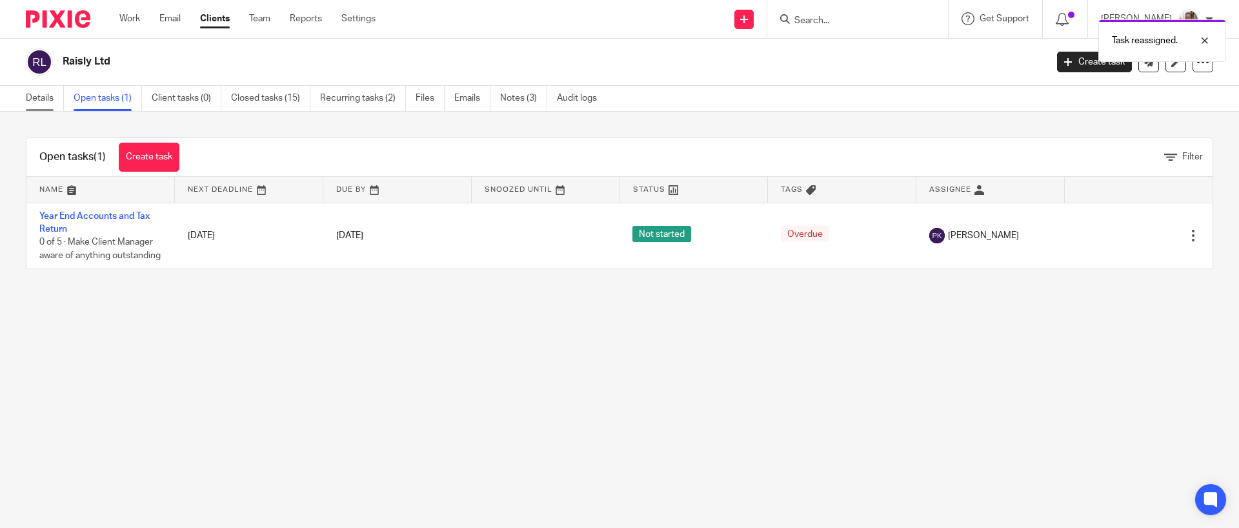
click at [41, 96] on link "Details" at bounding box center [45, 98] width 38 height 25
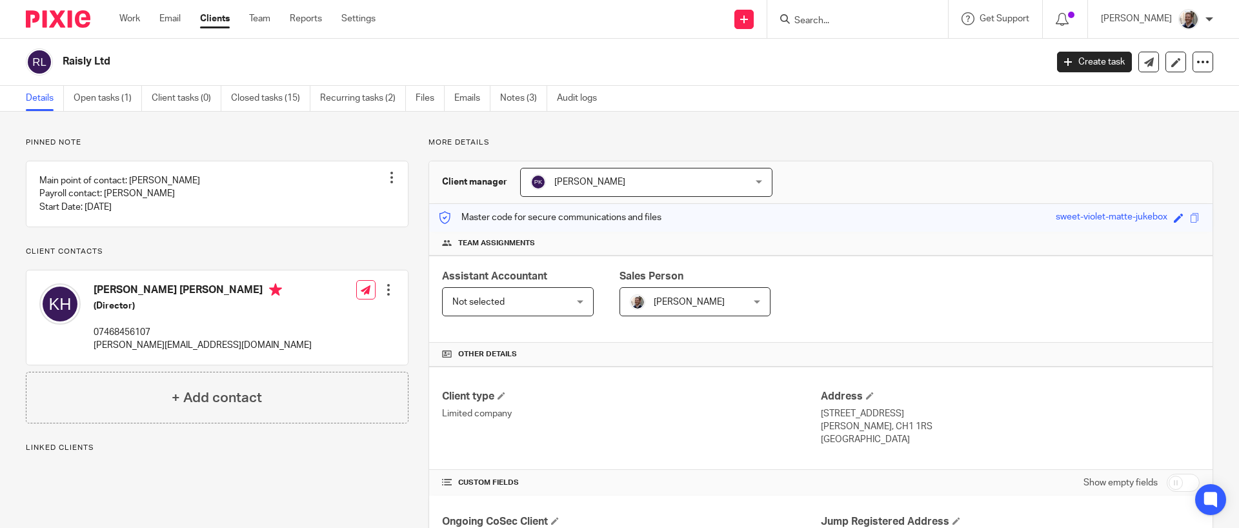
click at [836, 145] on p "More details" at bounding box center [820, 142] width 785 height 10
click at [689, 142] on p "More details" at bounding box center [820, 142] width 785 height 10
click at [354, 106] on link "Recurring tasks (2)" at bounding box center [363, 98] width 86 height 25
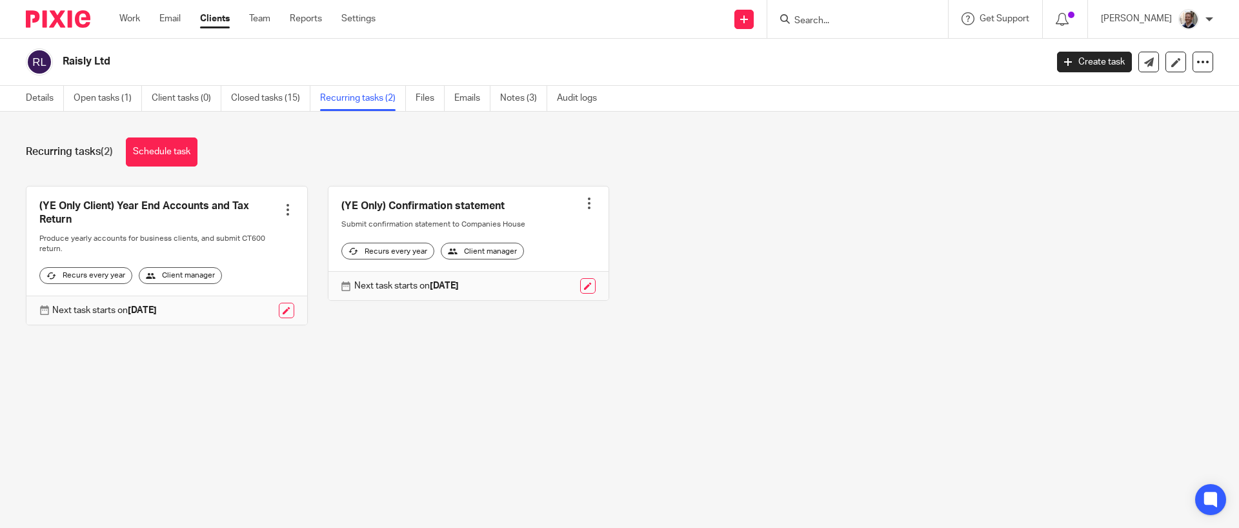
click at [452, 345] on div "(YE Only Client) Year End Accounts and Tax Return Create task Clone template Re…" at bounding box center [609, 265] width 1207 height 159
click at [291, 148] on div "Recurring tasks (2) Schedule task" at bounding box center [619, 151] width 1187 height 29
click at [121, 102] on link "Open tasks (1)" at bounding box center [108, 98] width 68 height 25
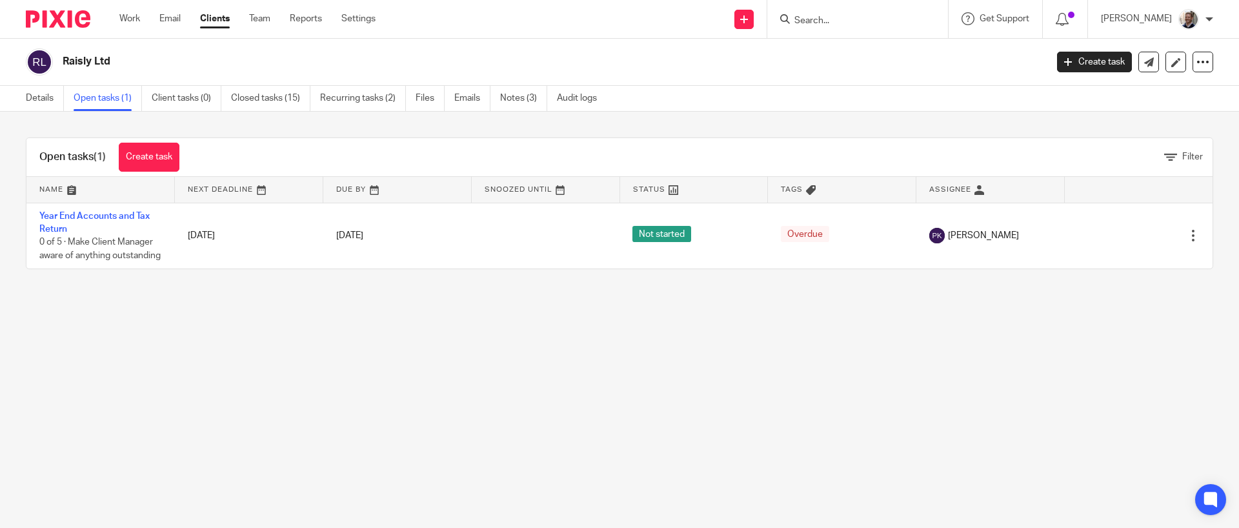
click at [260, 316] on main "Raisly Ltd Create task Update from Companies House Export data Merge Archive cl…" at bounding box center [619, 264] width 1239 height 528
